Goal: Task Accomplishment & Management: Use online tool/utility

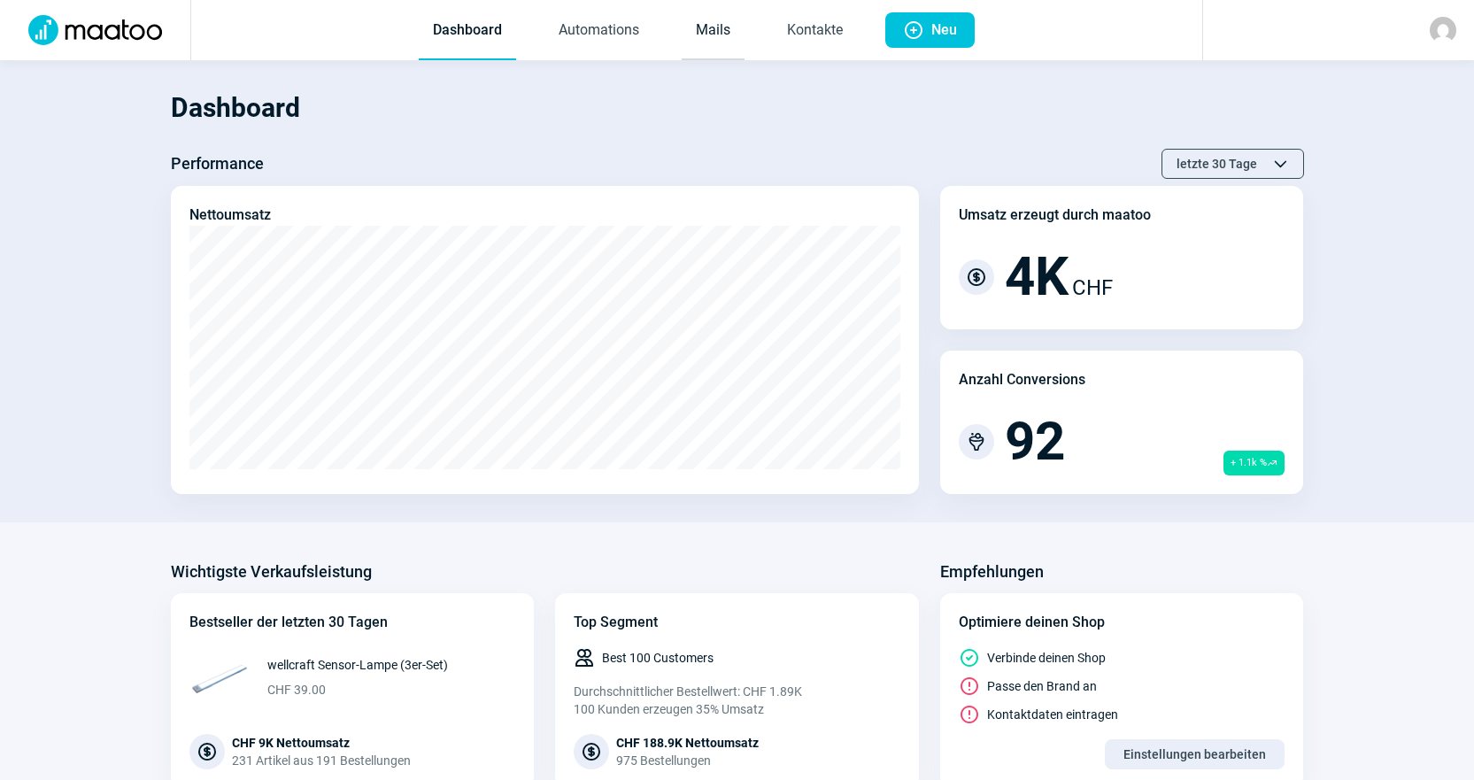
click at [685, 40] on link "Mails" at bounding box center [713, 31] width 63 height 58
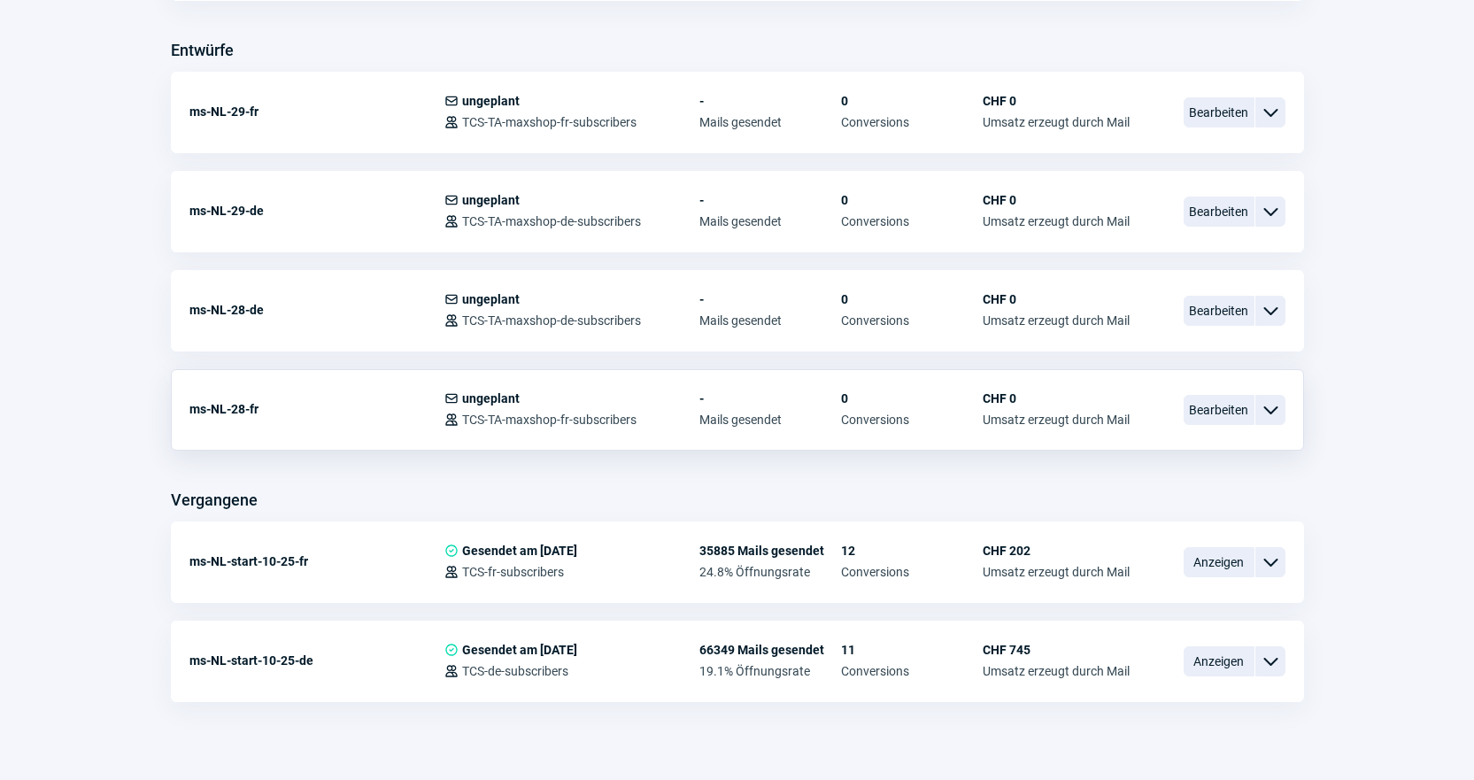
scroll to position [708, 0]
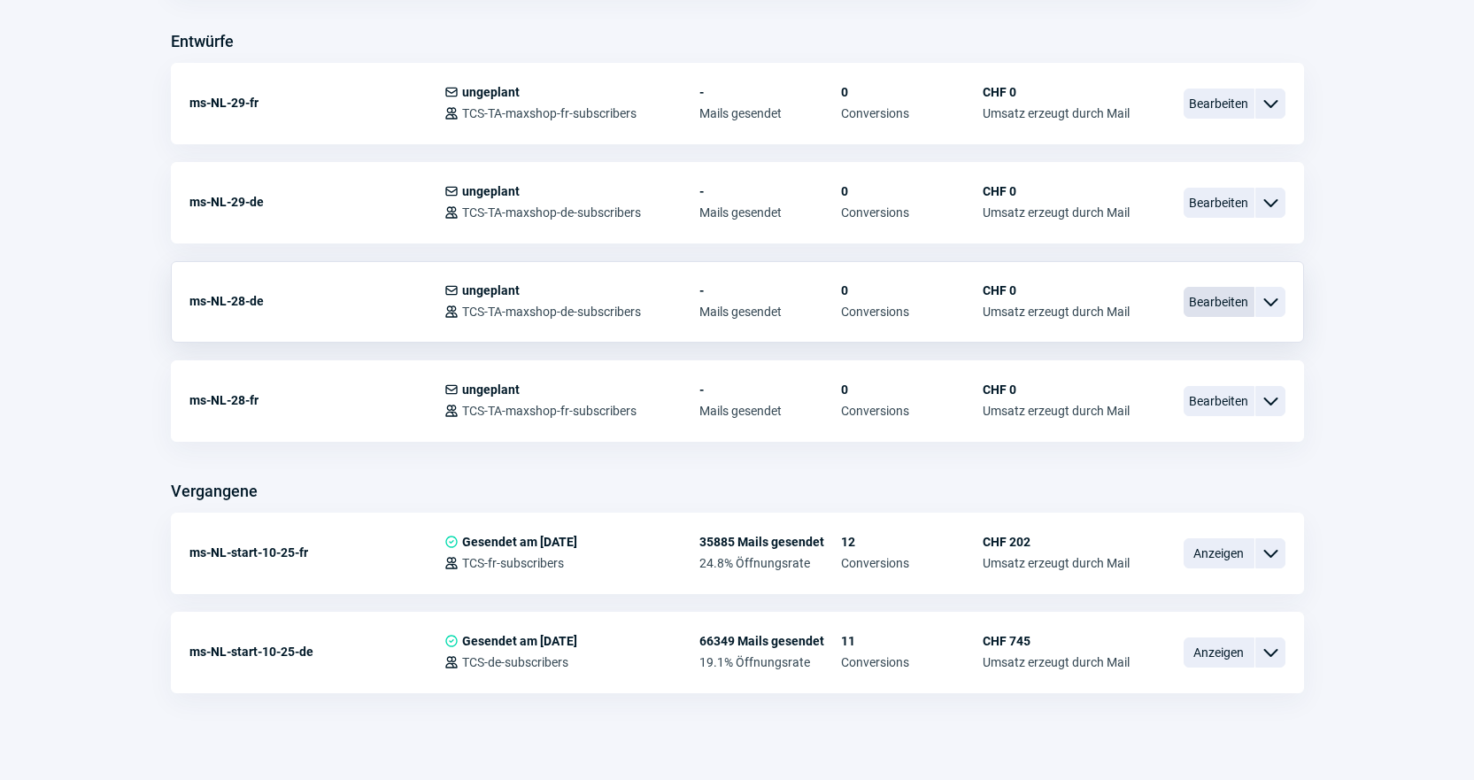
click at [1228, 302] on span "Bearbeiten" at bounding box center [1219, 302] width 71 height 30
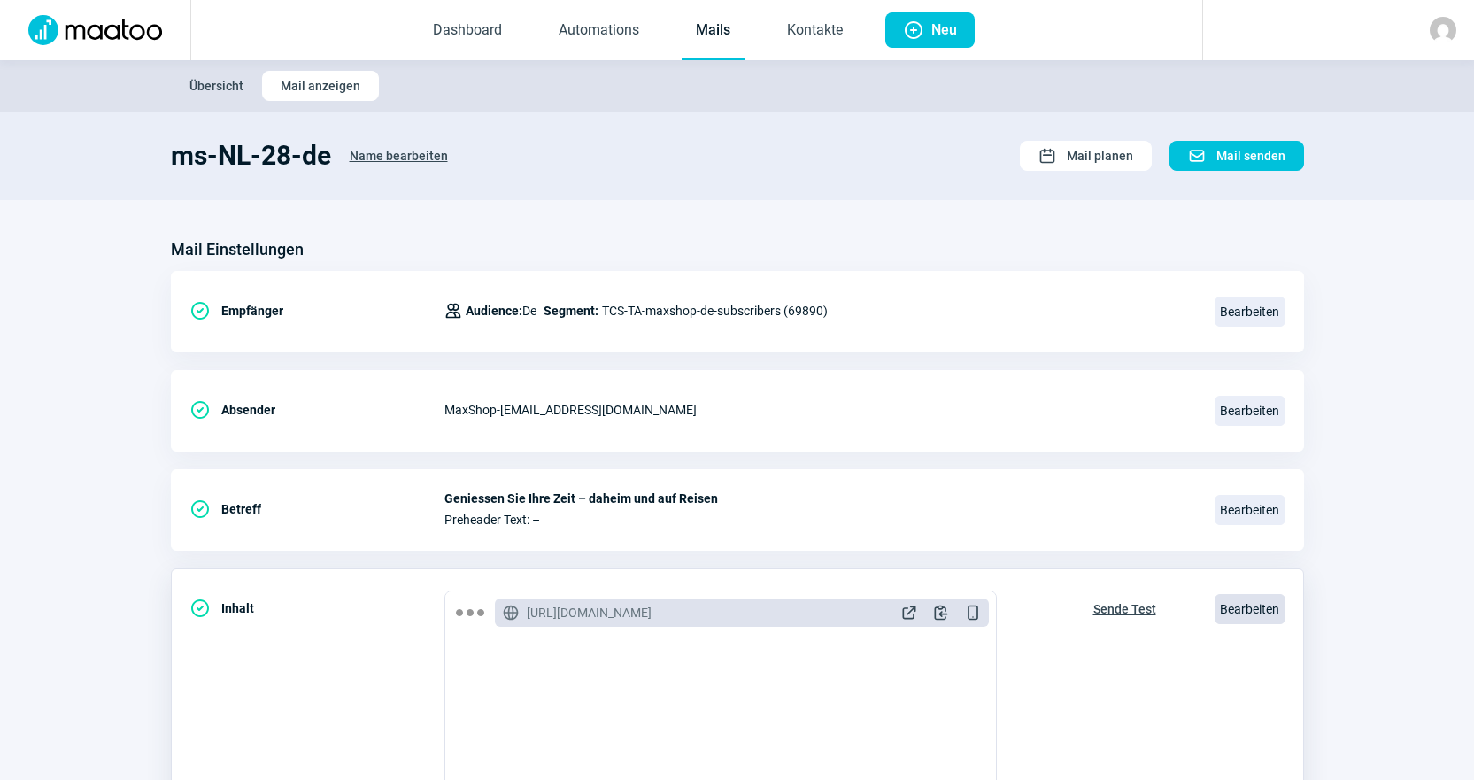
click at [1260, 613] on span "Bearbeiten" at bounding box center [1250, 609] width 71 height 30
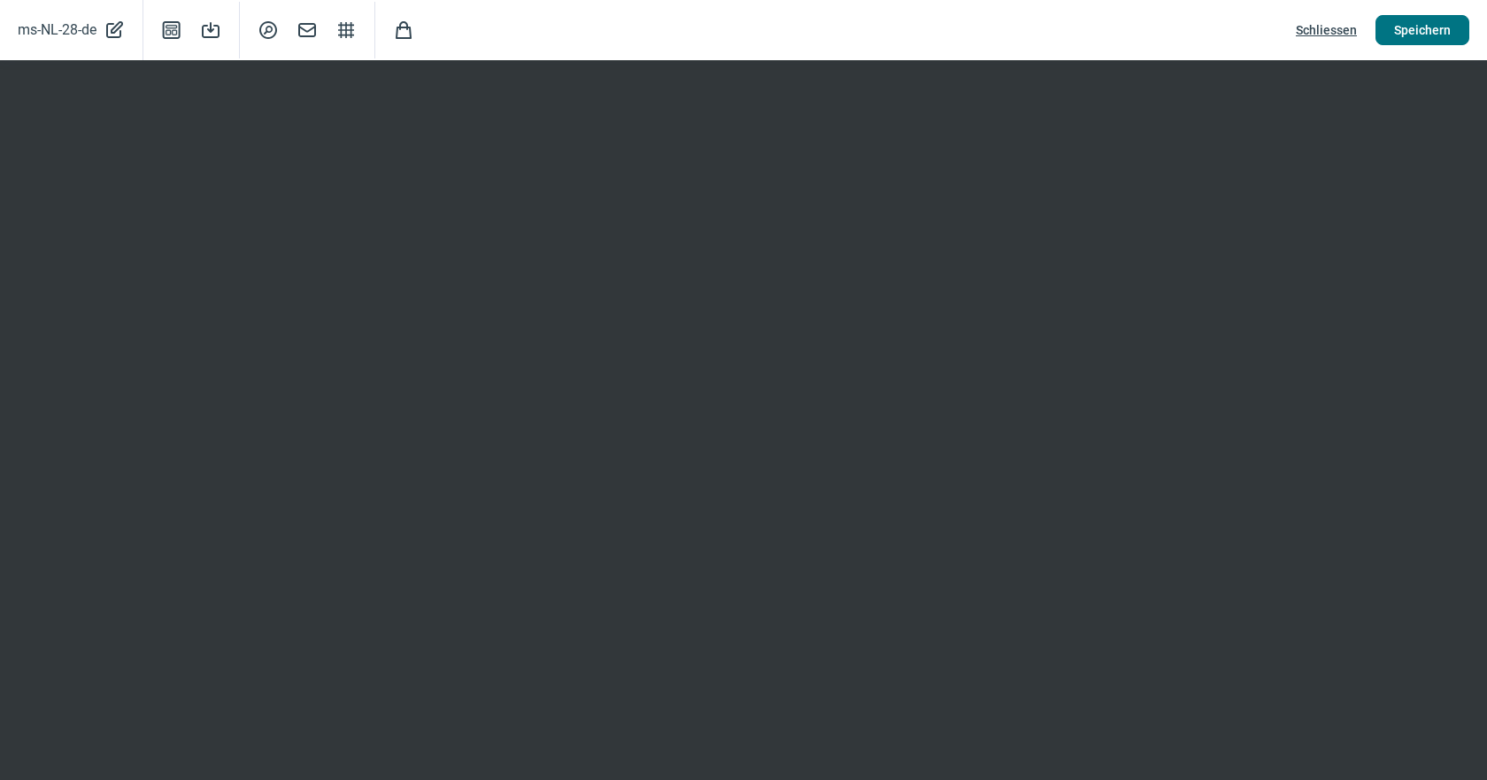
click at [1420, 27] on span "Speichern" at bounding box center [1422, 30] width 57 height 28
click at [1346, 32] on span "Schliessen" at bounding box center [1326, 30] width 61 height 28
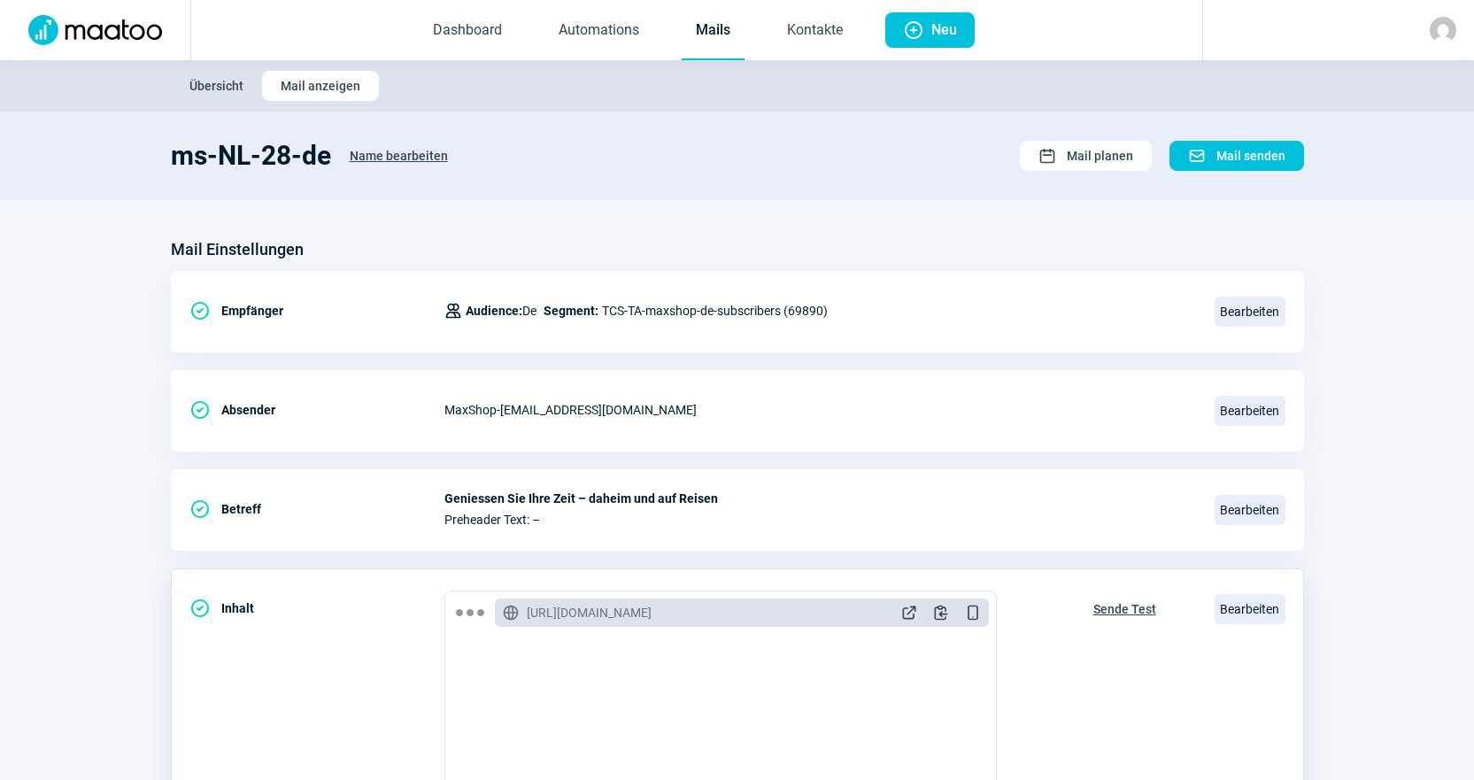
click at [1113, 610] on span "Sende Test" at bounding box center [1124, 609] width 63 height 28
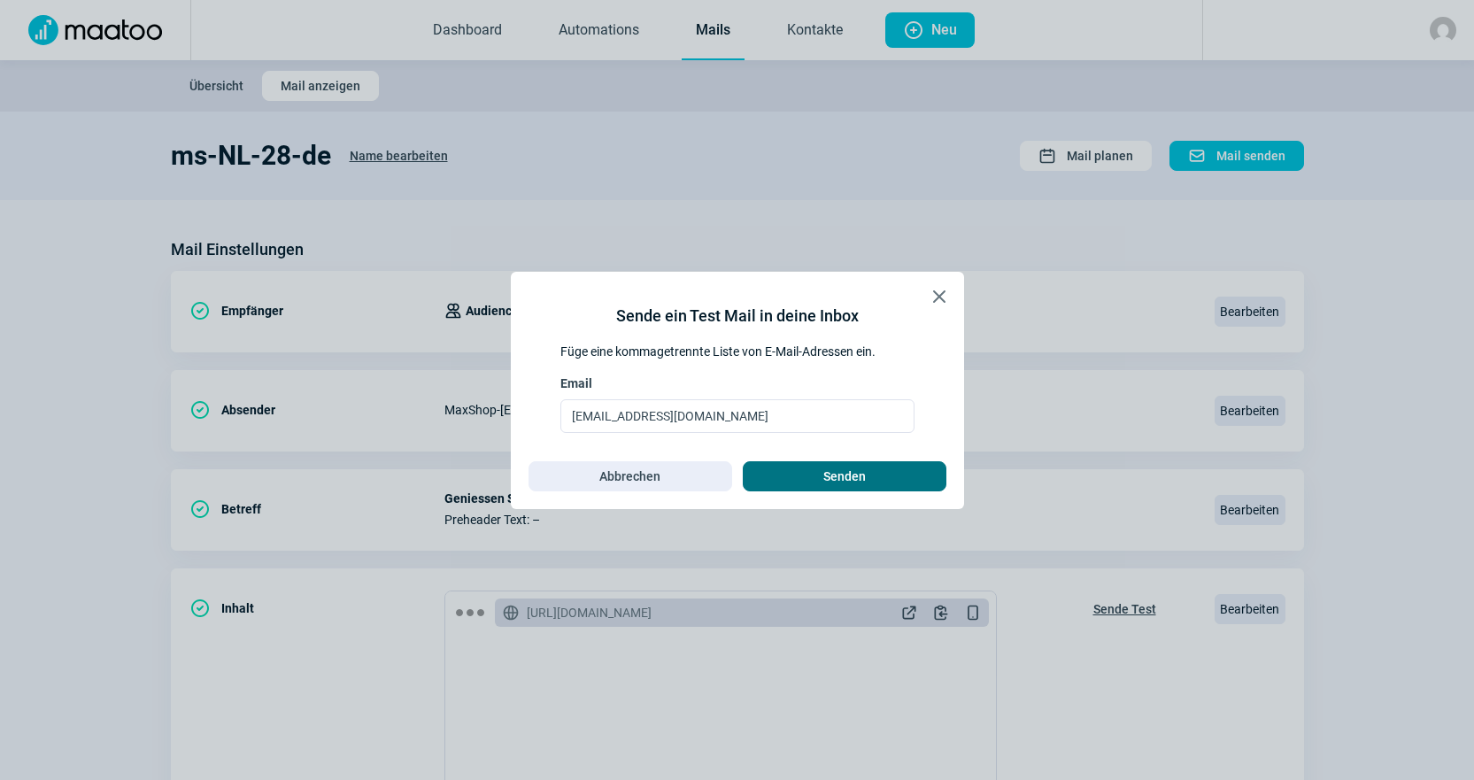
click at [909, 473] on span "Senden" at bounding box center [844, 476] width 166 height 28
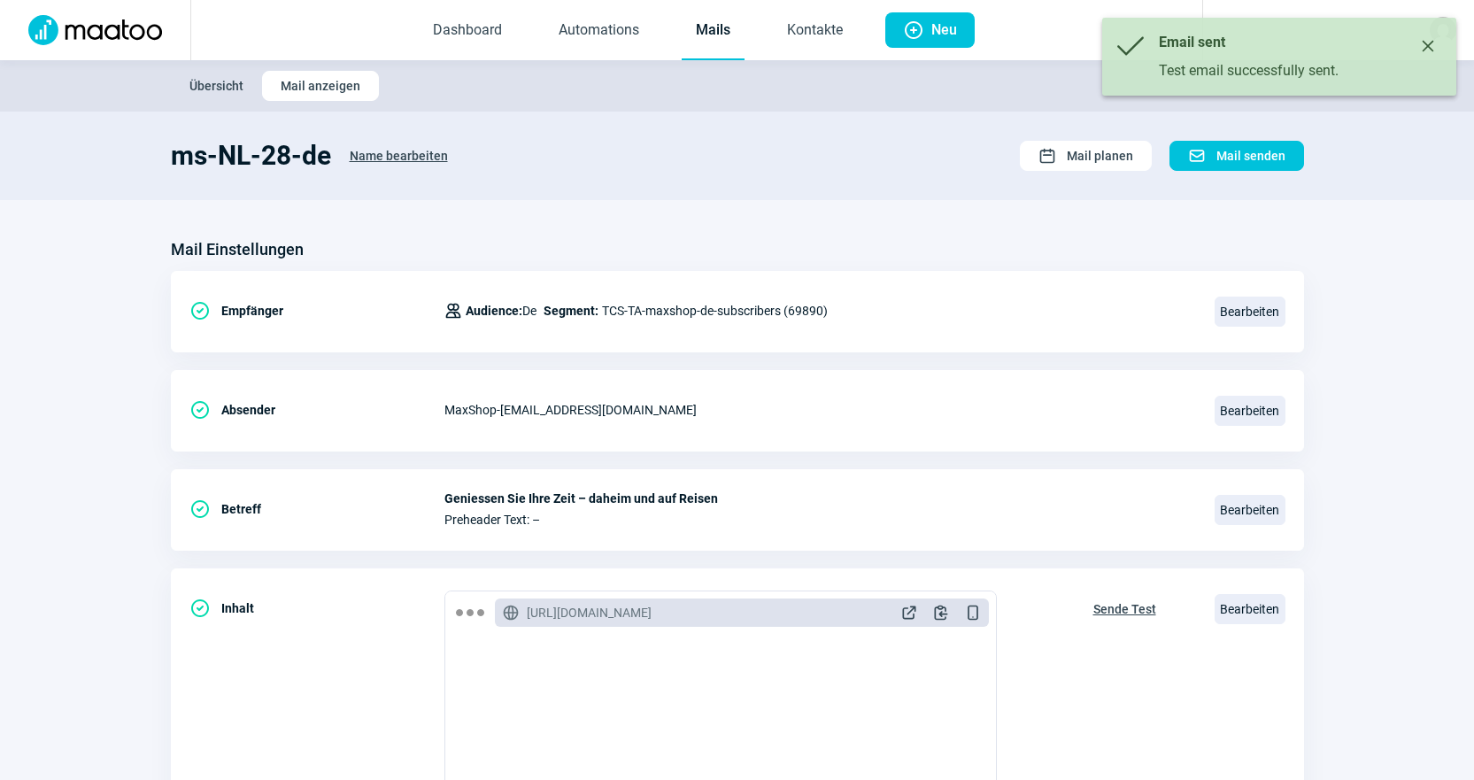
click at [699, 35] on link "Mails" at bounding box center [713, 31] width 63 height 58
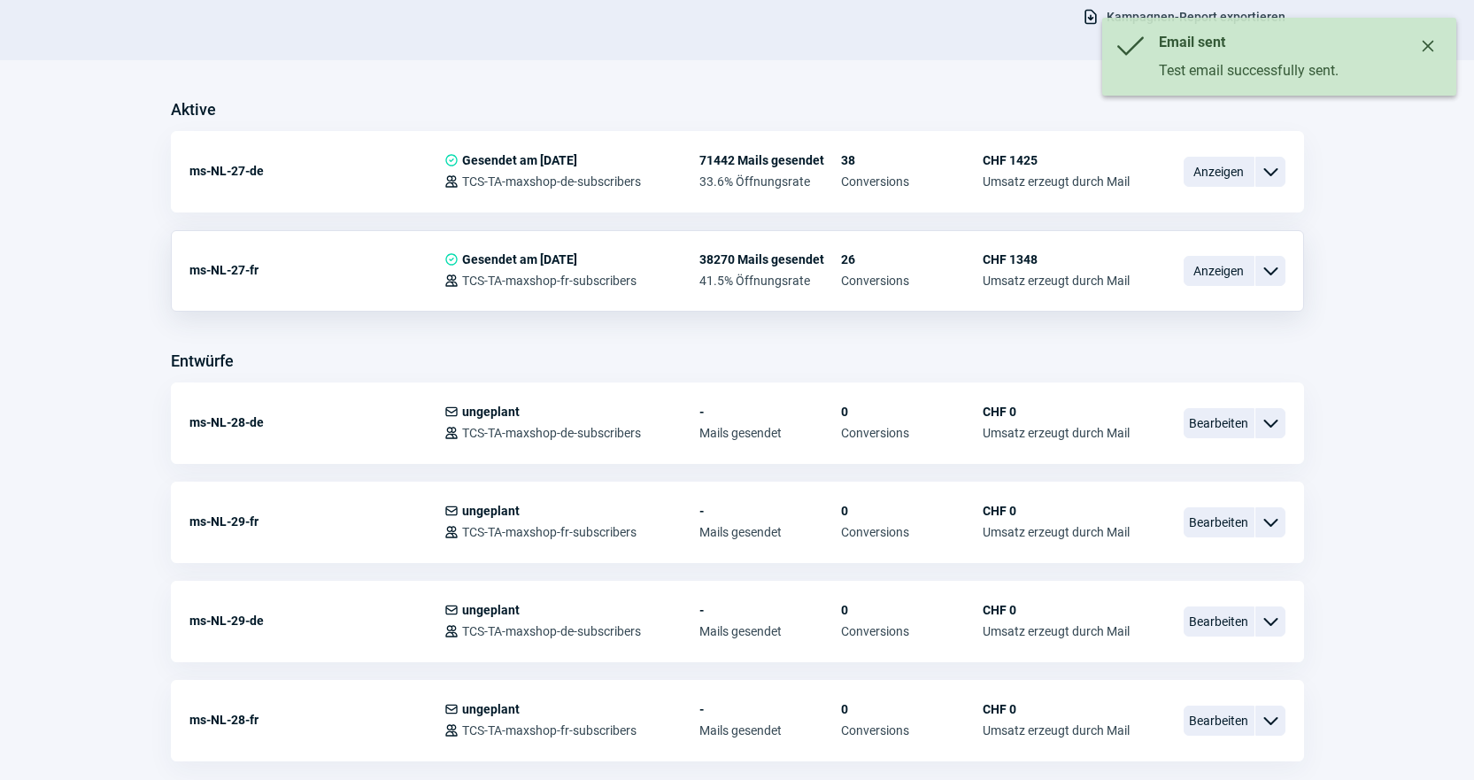
scroll to position [443, 0]
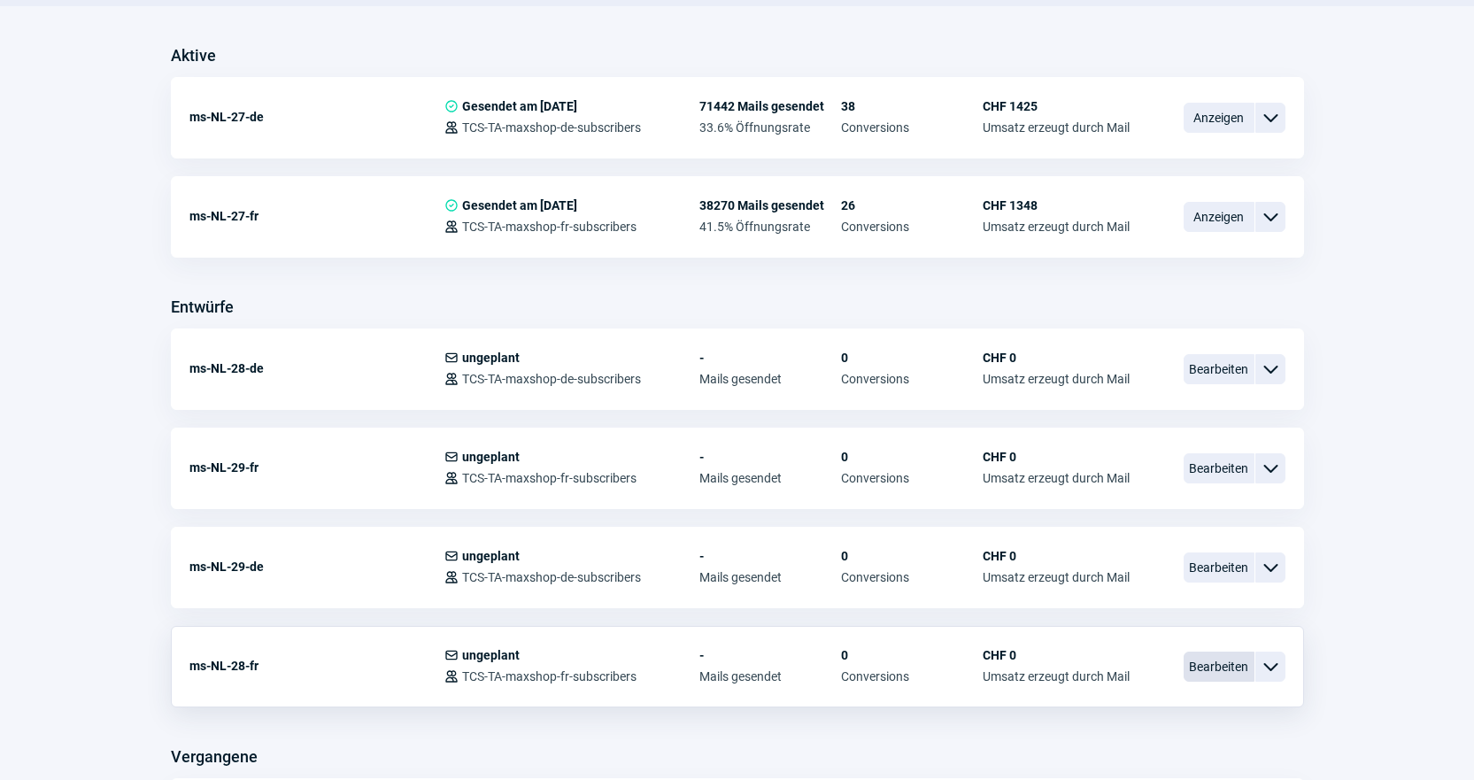
click at [1202, 663] on span "Bearbeiten" at bounding box center [1219, 667] width 71 height 30
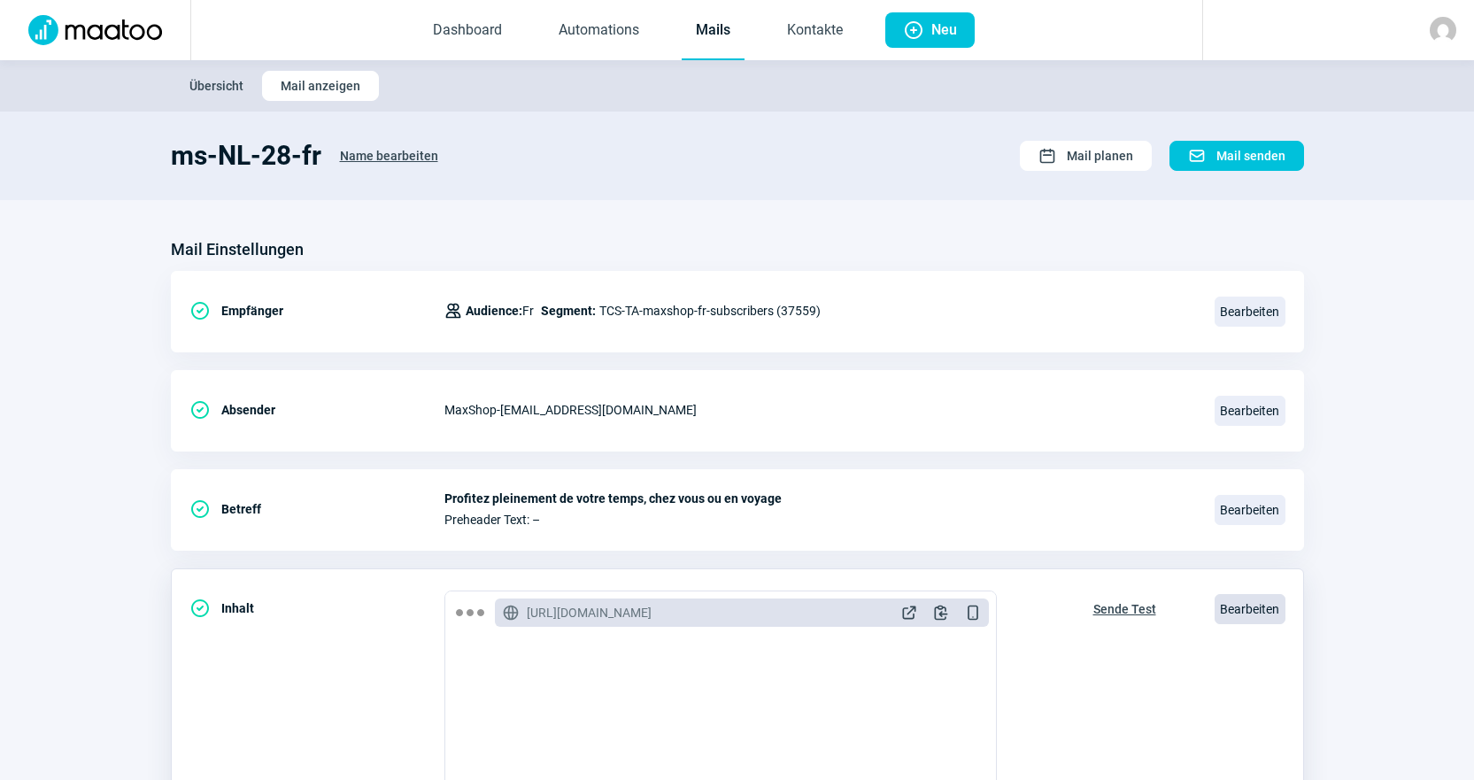
click at [1253, 605] on span "Bearbeiten" at bounding box center [1250, 609] width 71 height 30
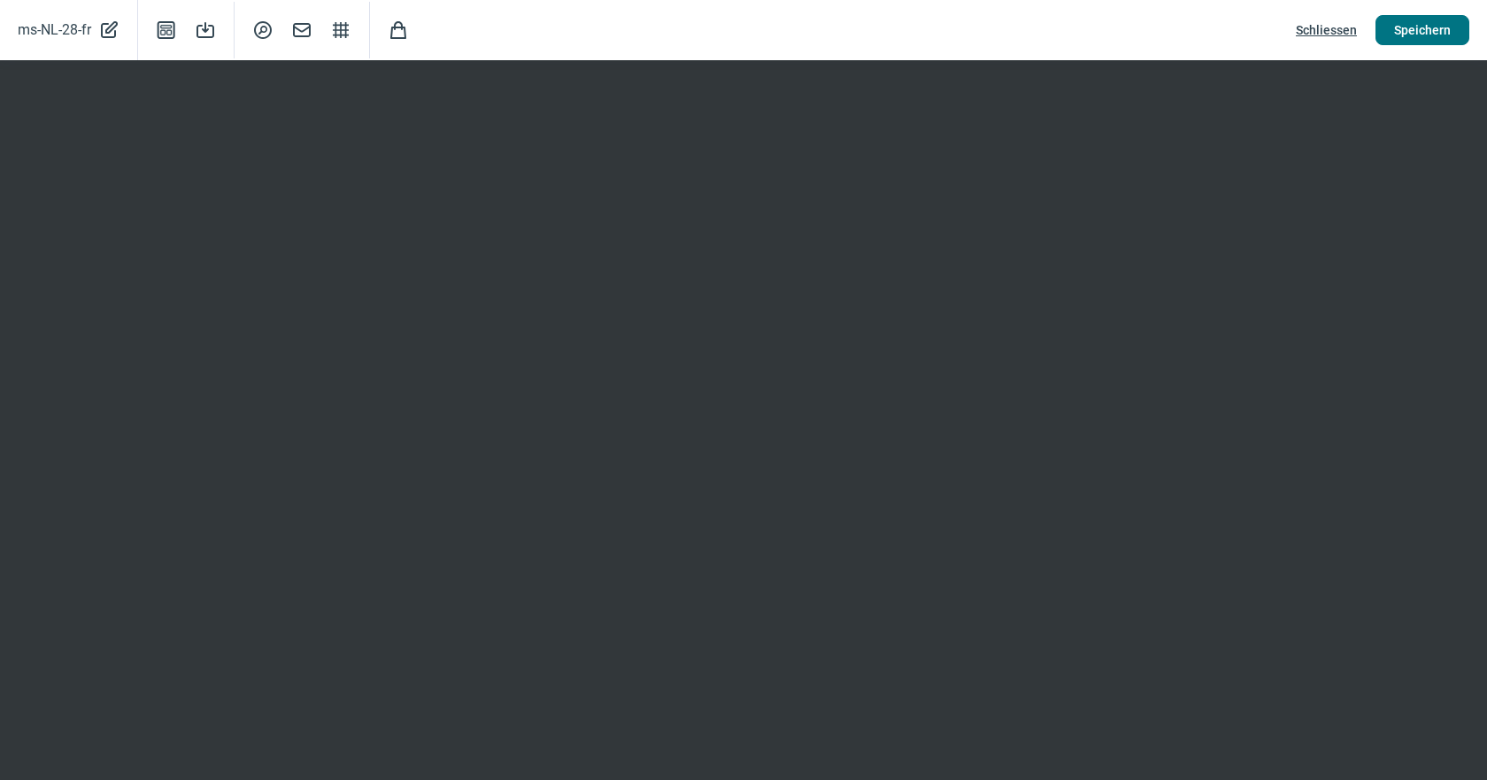
click at [1378, 27] on button "Speichern" at bounding box center [1423, 30] width 94 height 30
click at [1338, 27] on span "Schliessen" at bounding box center [1326, 30] width 61 height 28
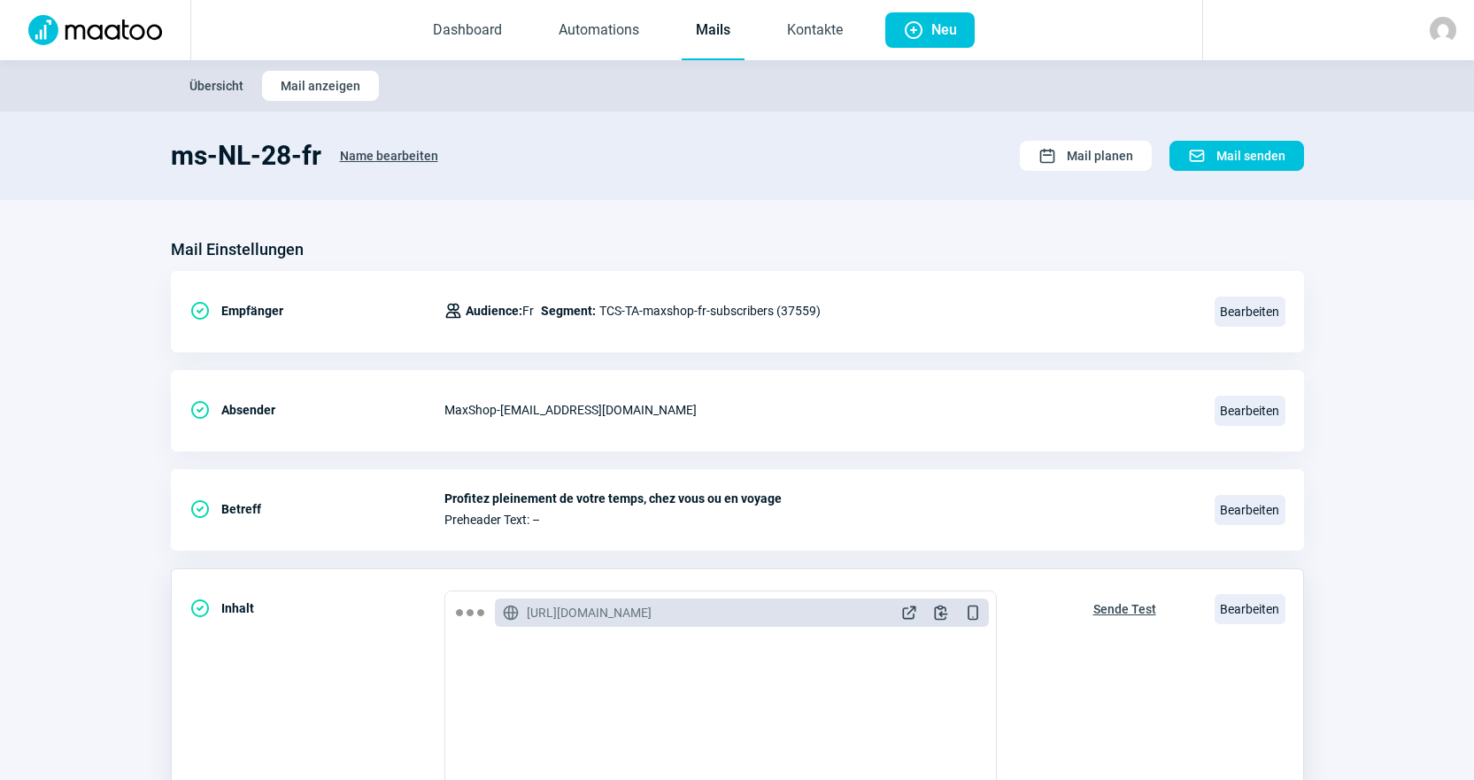
click at [1125, 602] on span "Sende Test" at bounding box center [1124, 609] width 63 height 28
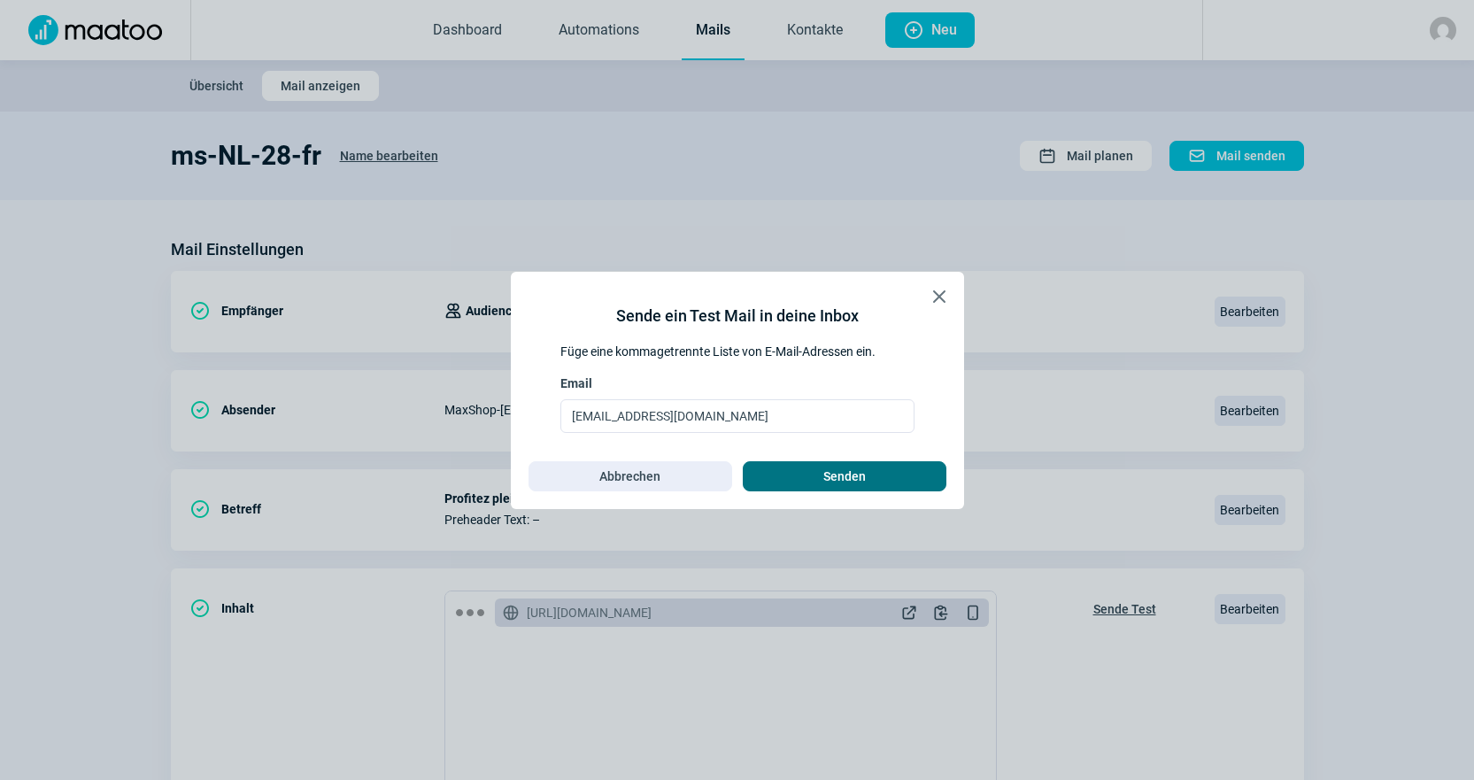
click at [859, 484] on span "Senden" at bounding box center [844, 476] width 42 height 28
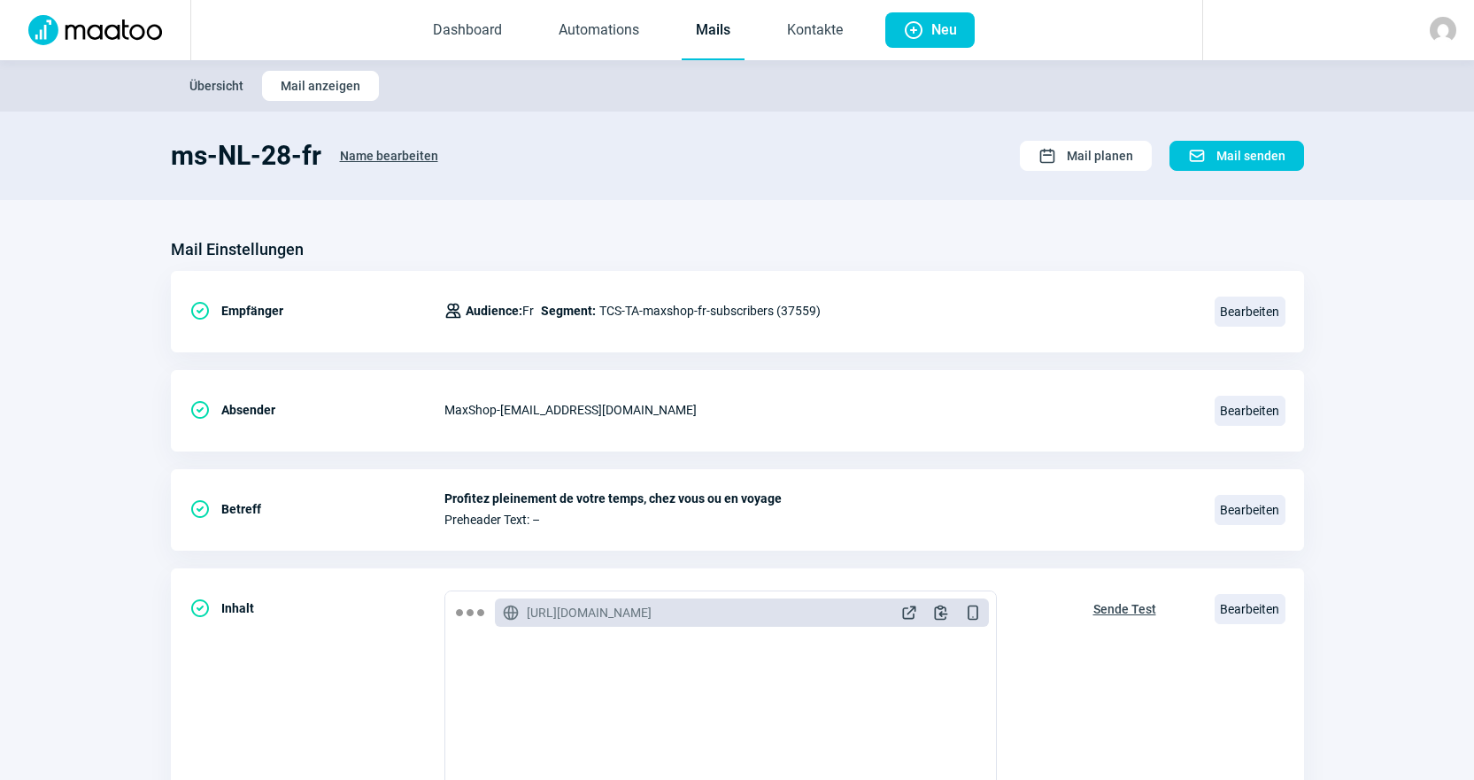
click at [709, 40] on link "Mails" at bounding box center [713, 31] width 63 height 58
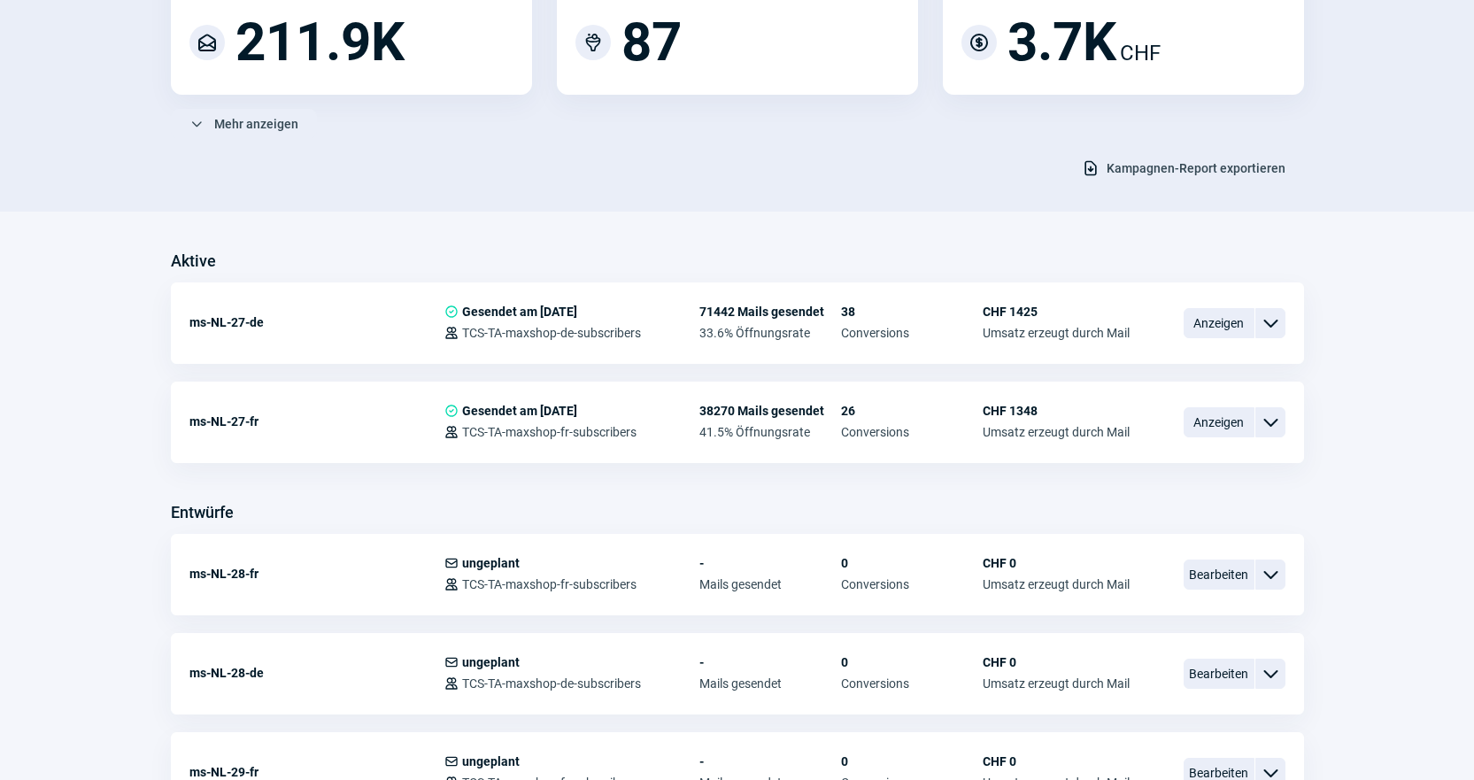
scroll to position [266, 0]
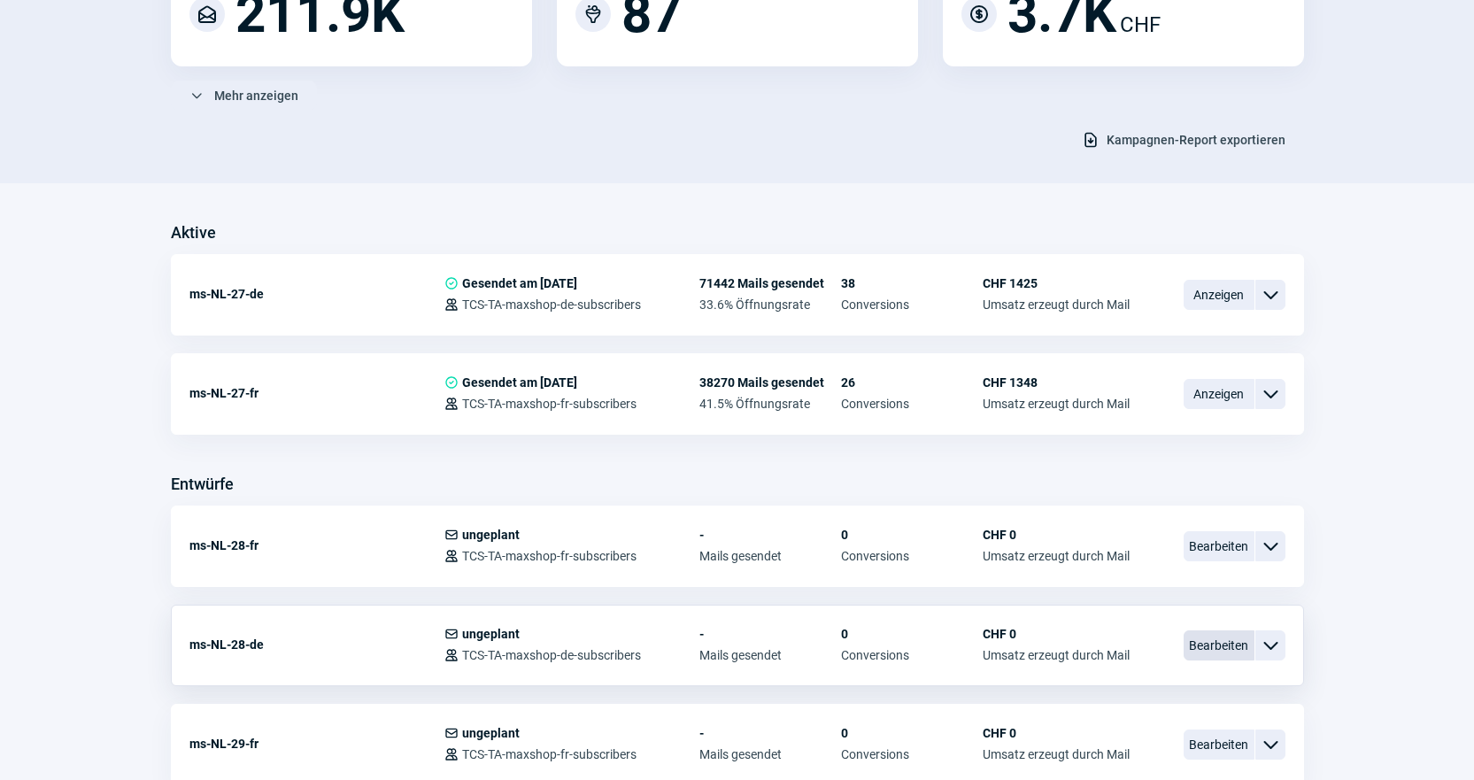
click at [1208, 653] on span "Bearbeiten" at bounding box center [1219, 645] width 71 height 30
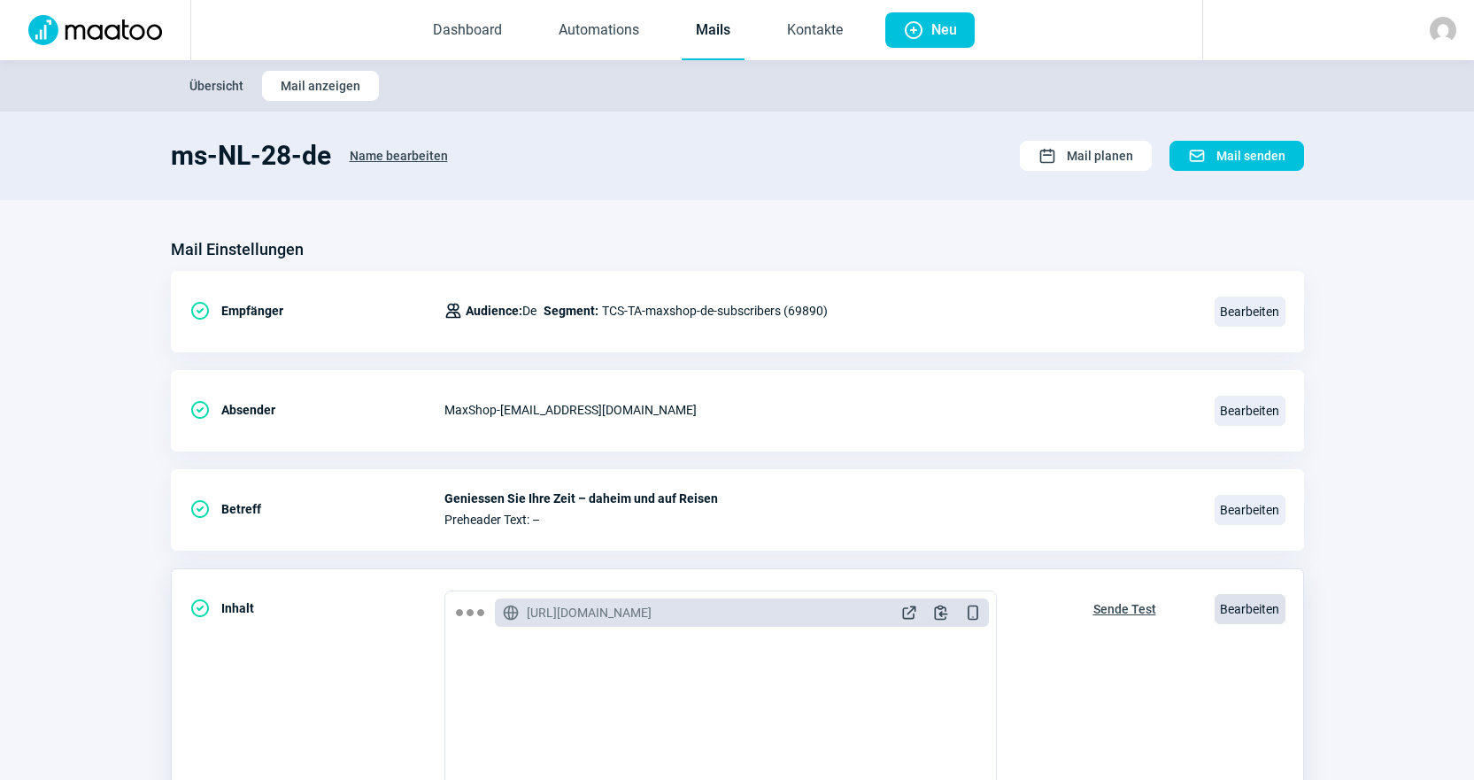
click at [1225, 611] on span "Bearbeiten" at bounding box center [1250, 609] width 71 height 30
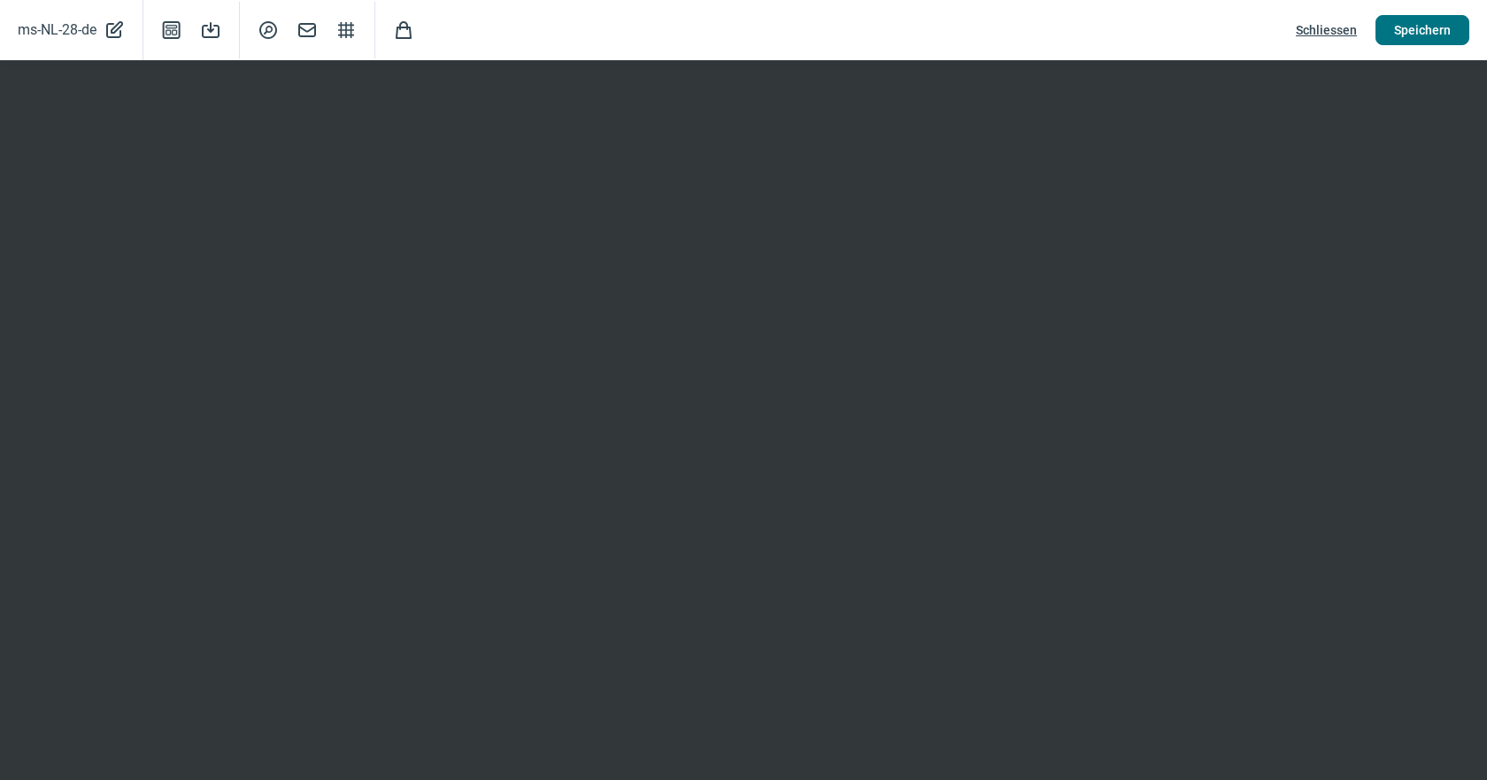
click at [1423, 31] on span "Speichern" at bounding box center [1422, 30] width 57 height 28
click at [1332, 35] on span "Schliessen" at bounding box center [1326, 30] width 61 height 28
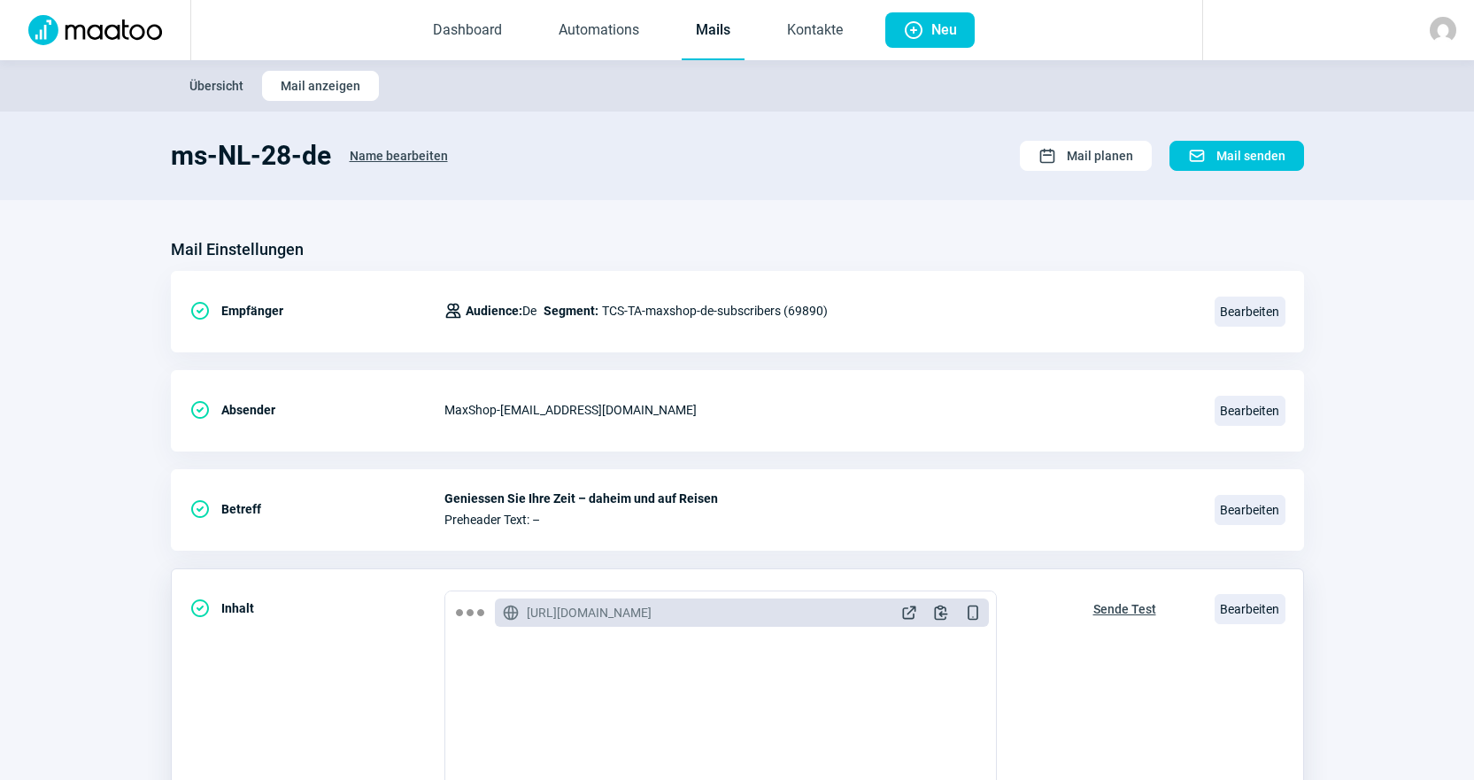
click at [1125, 600] on span "Sende Test" at bounding box center [1124, 609] width 63 height 28
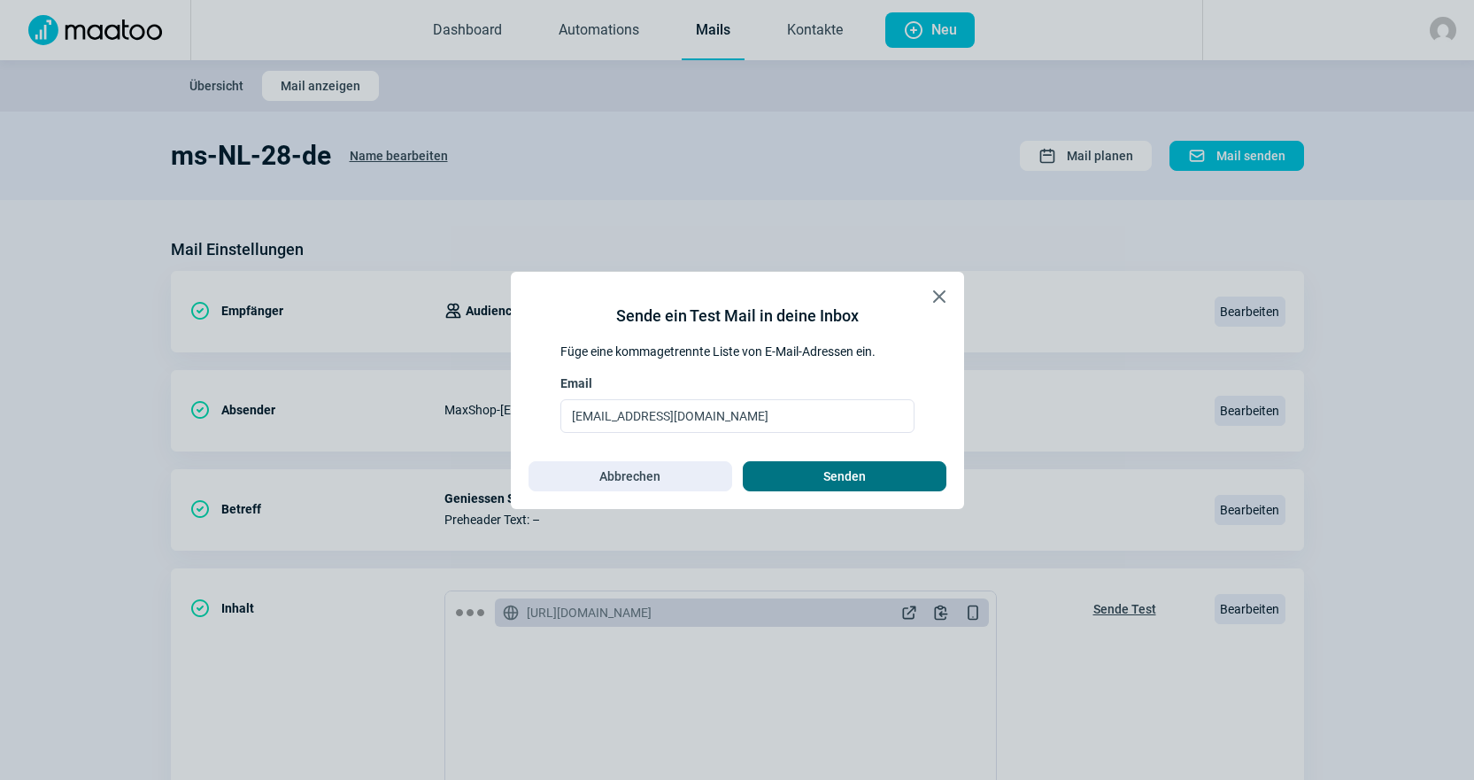
click at [906, 482] on span "Senden" at bounding box center [844, 476] width 166 height 28
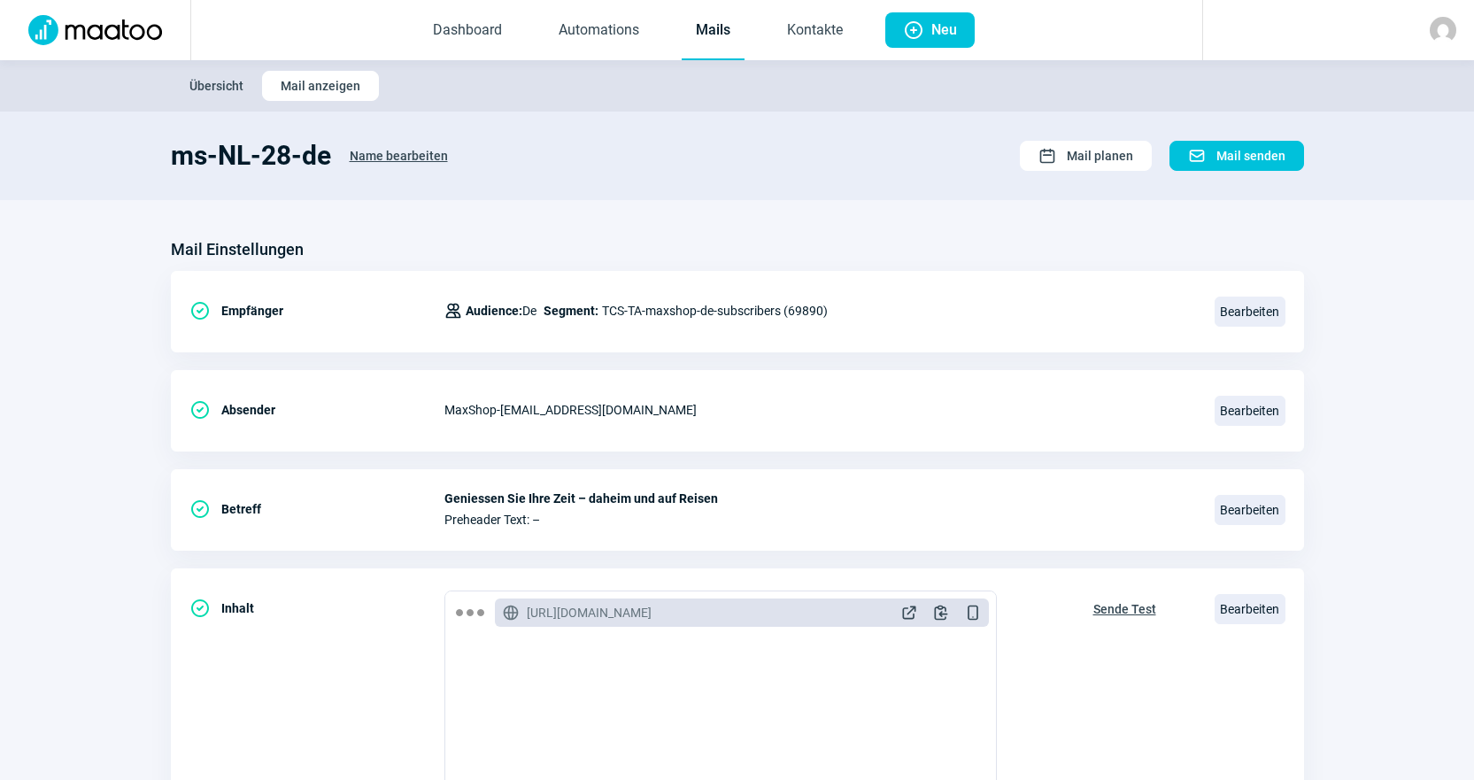
click at [701, 29] on link "Mails" at bounding box center [713, 31] width 63 height 58
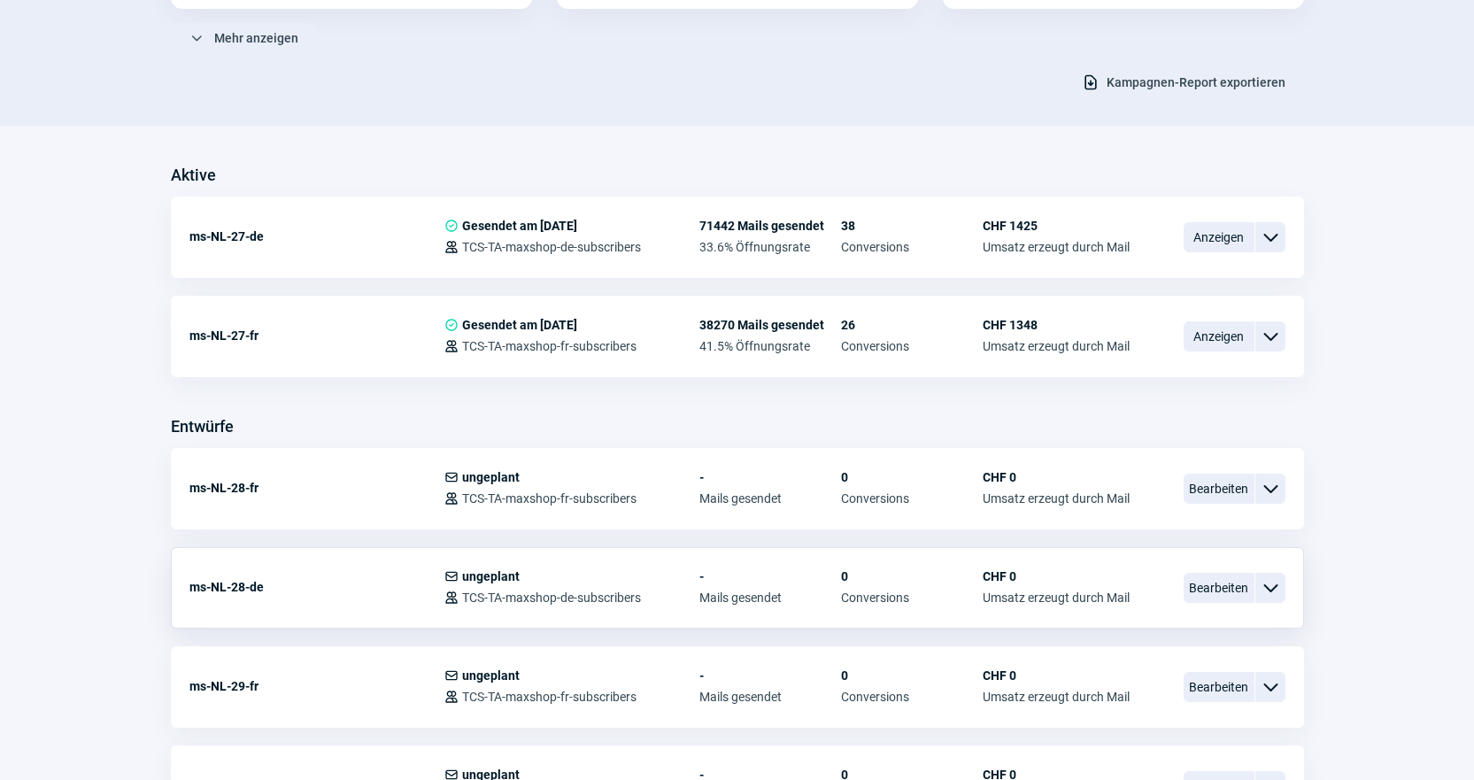
scroll to position [354, 0]
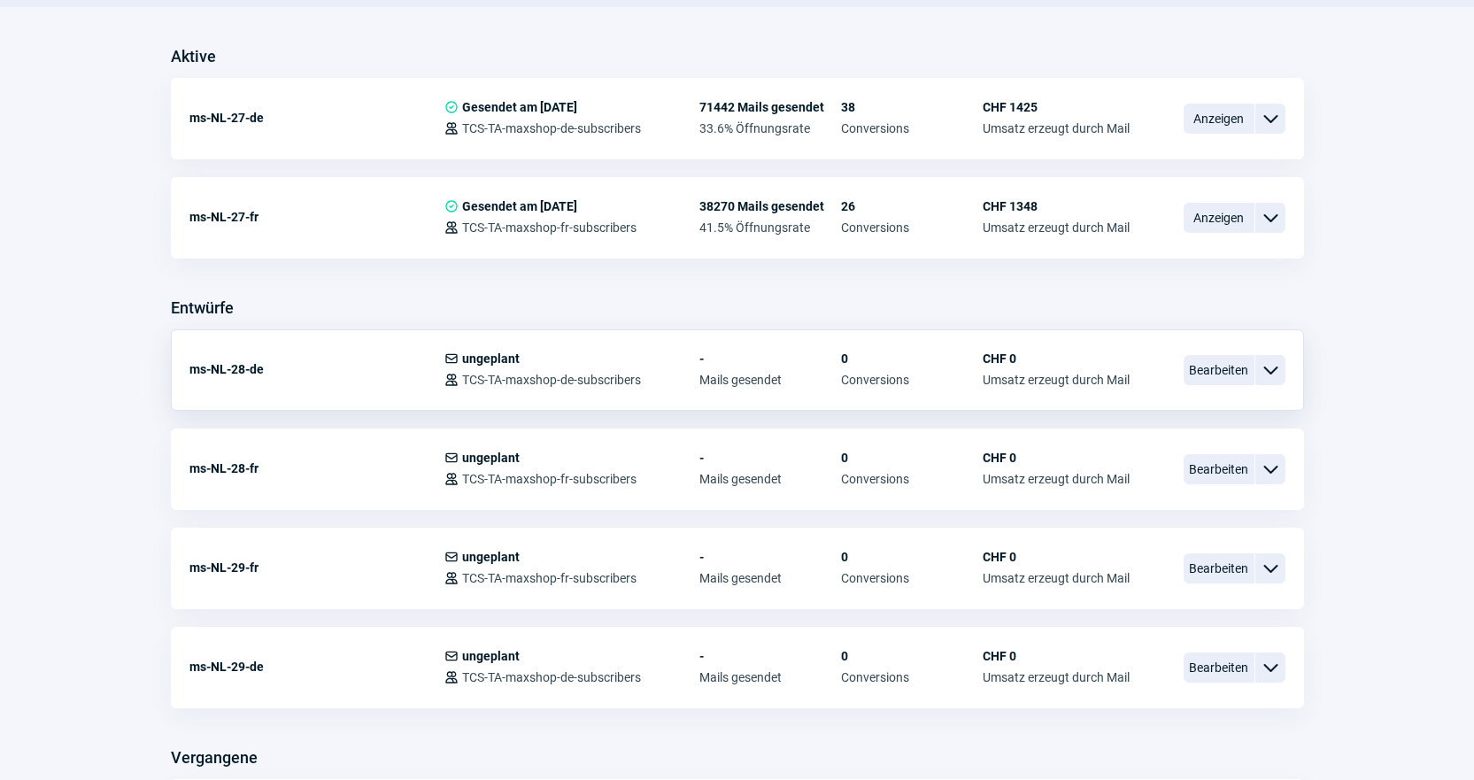
scroll to position [443, 0]
click at [1218, 464] on span "Bearbeiten" at bounding box center [1219, 468] width 71 height 30
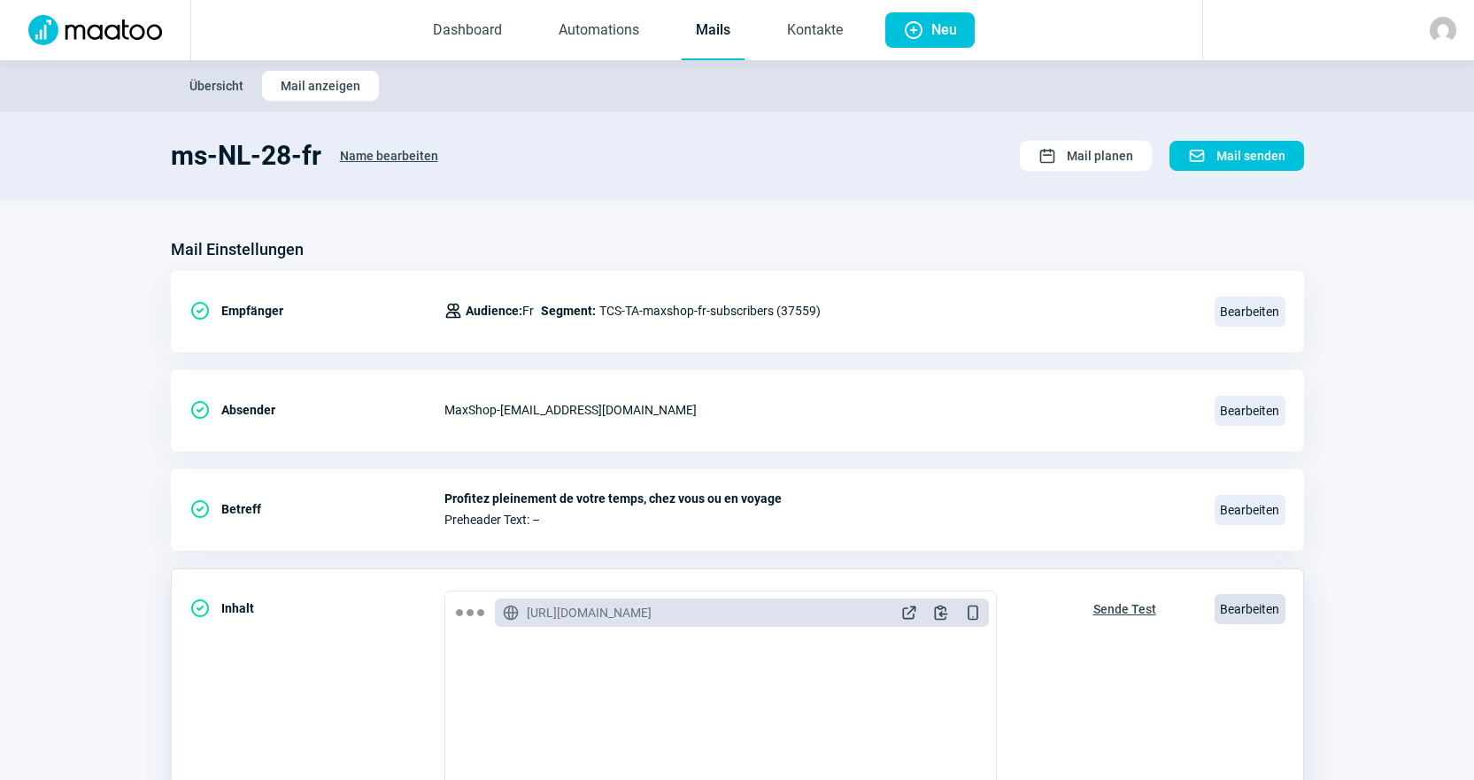
click at [1262, 621] on span "Bearbeiten" at bounding box center [1250, 609] width 71 height 30
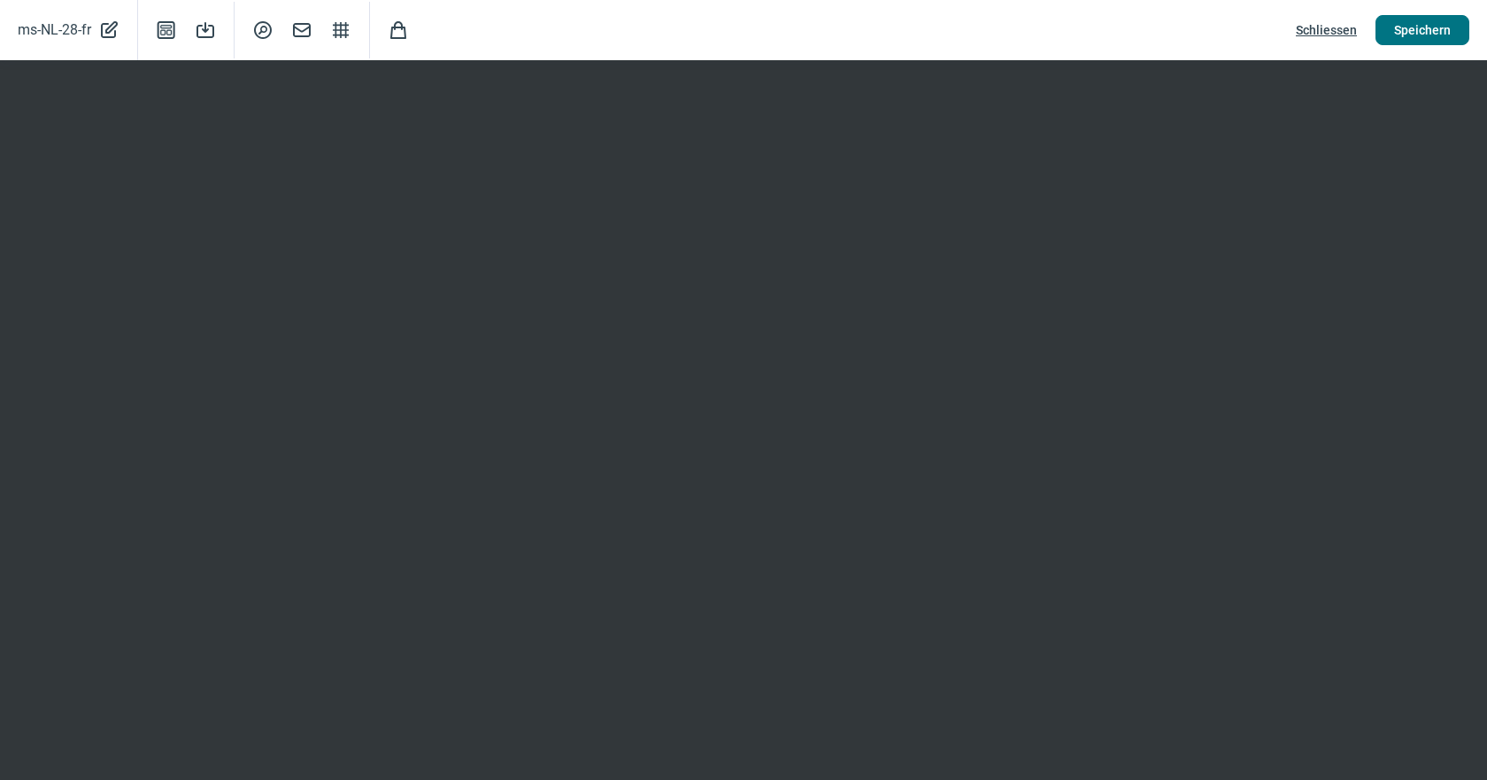
click at [1453, 35] on button "Speichern" at bounding box center [1423, 30] width 94 height 30
click at [1345, 34] on span "Schliessen" at bounding box center [1326, 30] width 61 height 28
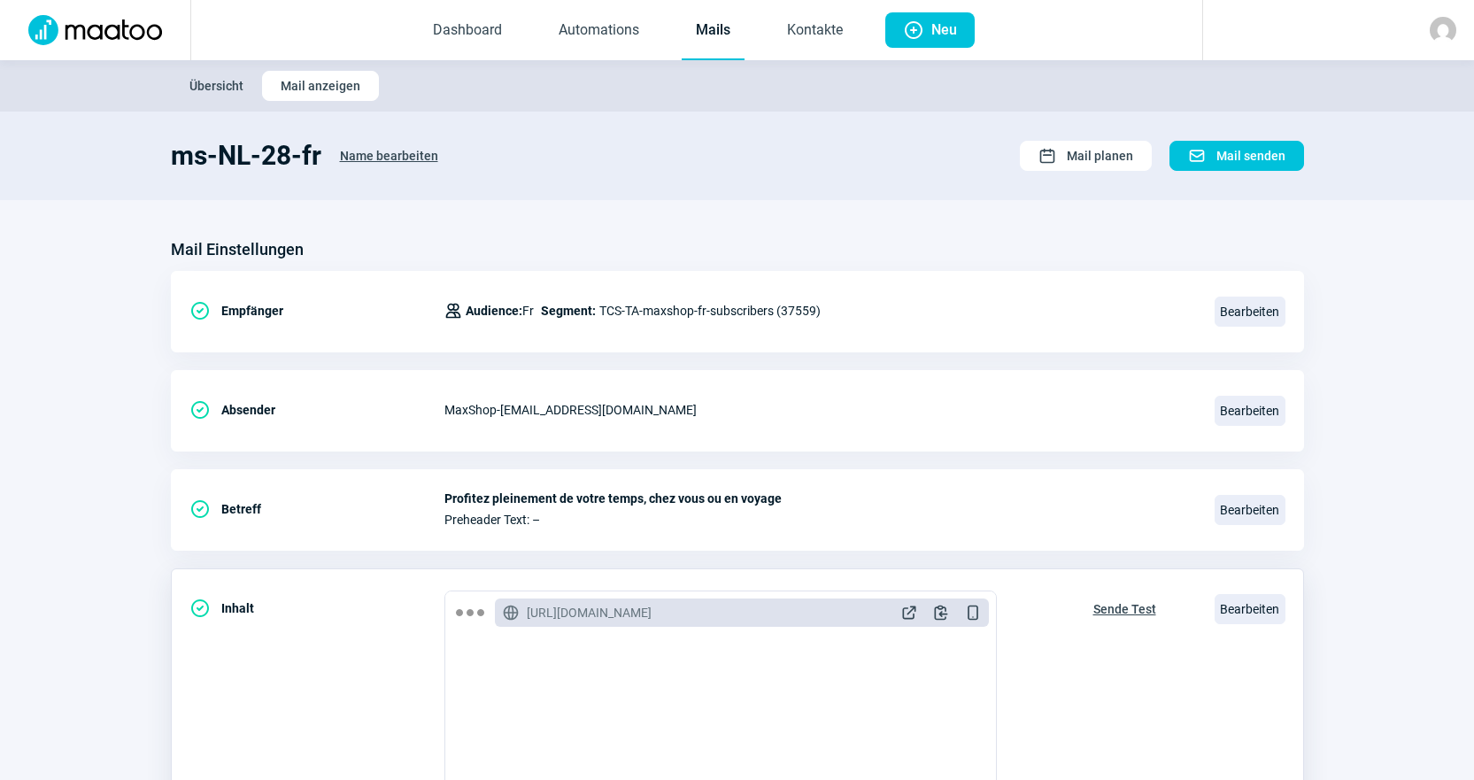
click at [1100, 609] on span "Sende Test" at bounding box center [1124, 609] width 63 height 28
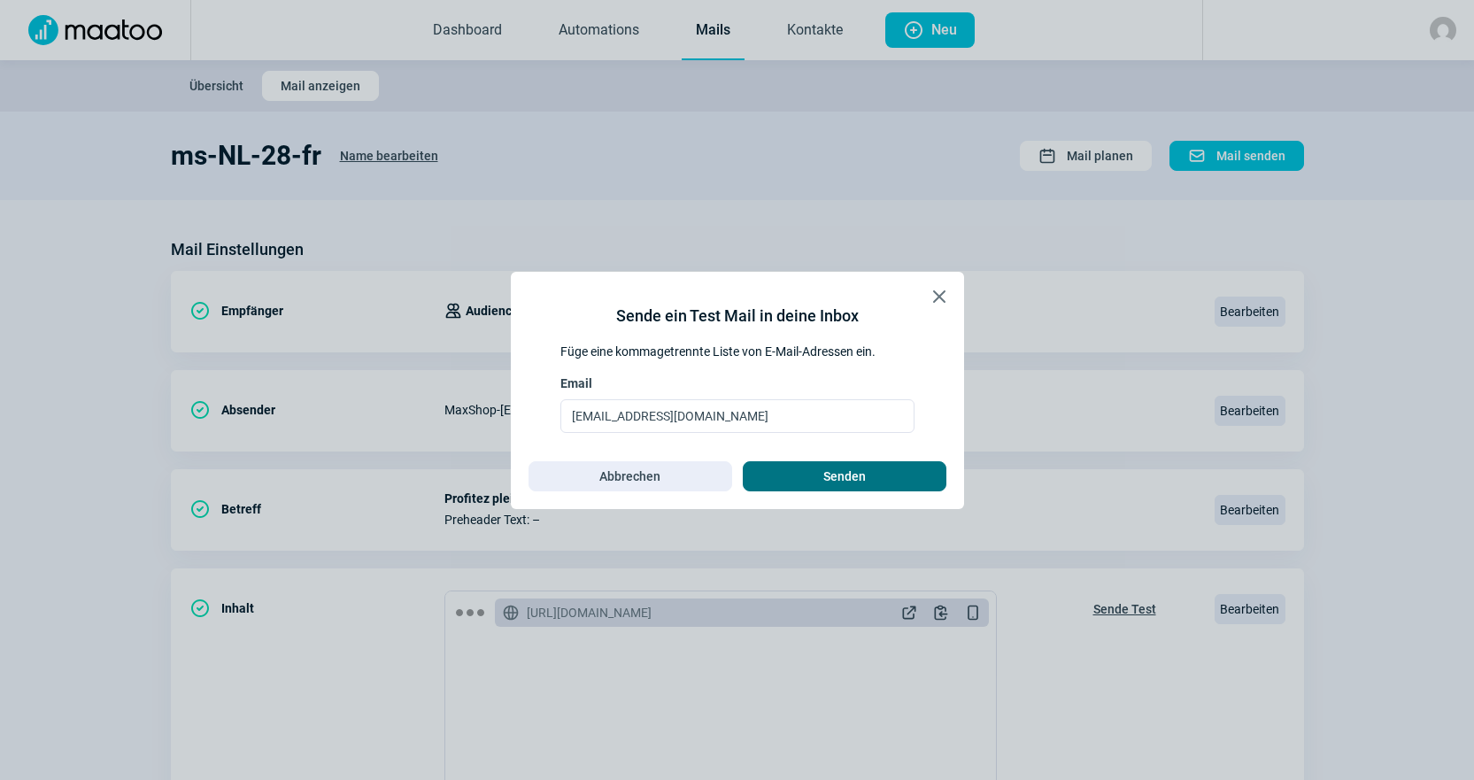
click at [861, 475] on span "Senden" at bounding box center [844, 476] width 42 height 28
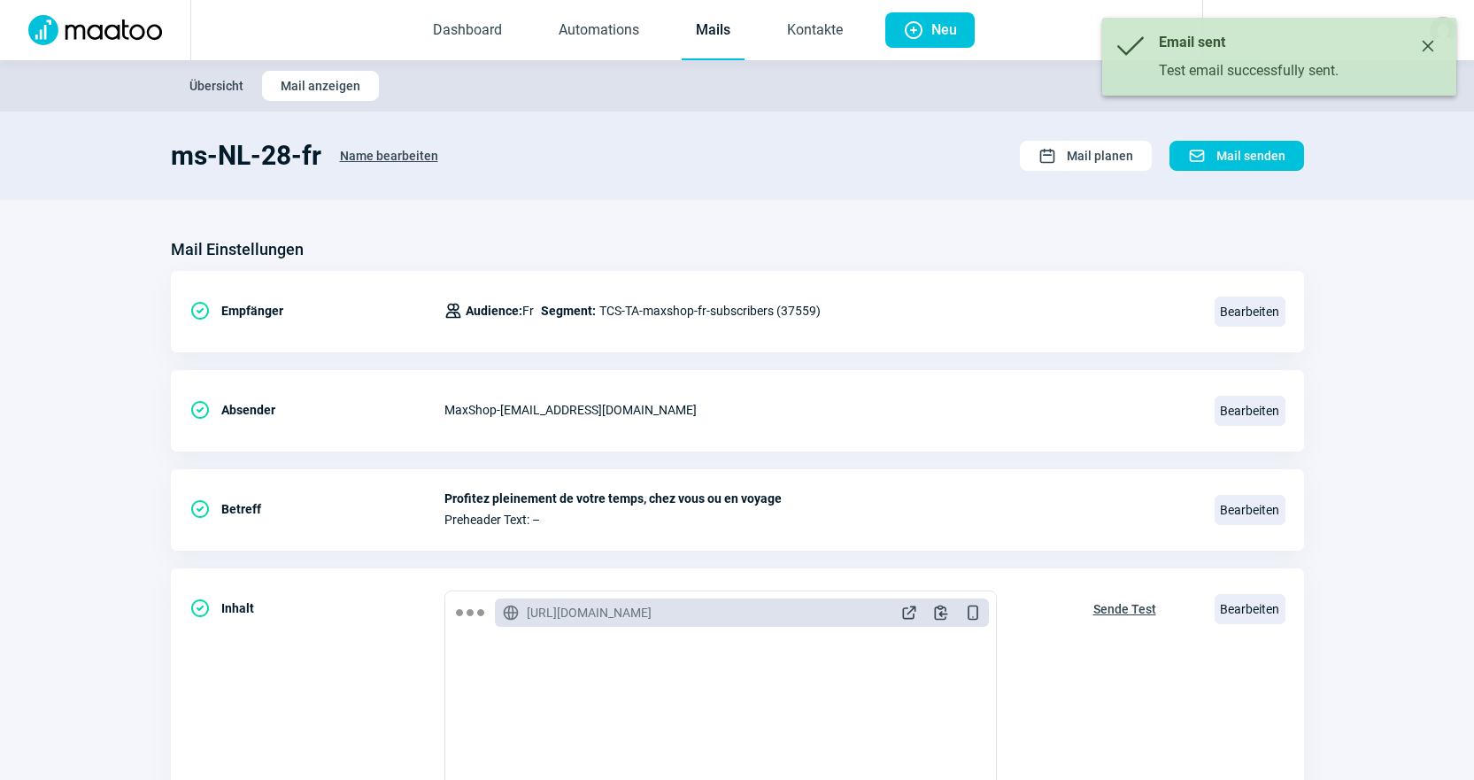
click at [702, 22] on link "Mails" at bounding box center [713, 31] width 63 height 58
